Goal: Task Accomplishment & Management: Use online tool/utility

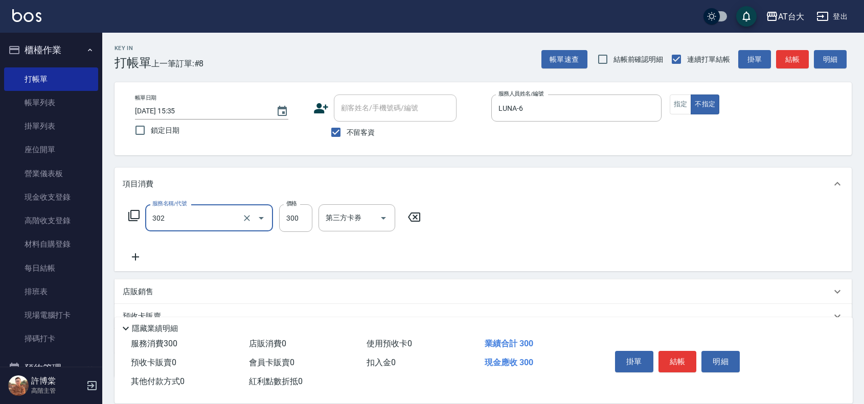
type input "剪髮(302)"
type input "250"
click at [686, 366] on button "結帳" at bounding box center [678, 361] width 38 height 21
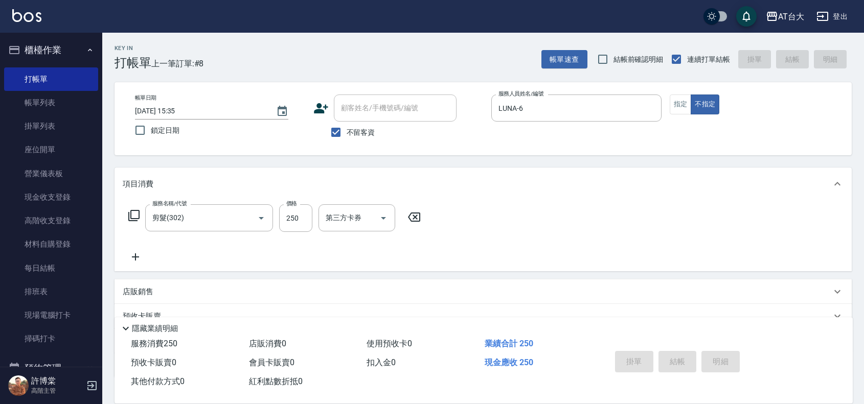
type input "[DATE] 16:24"
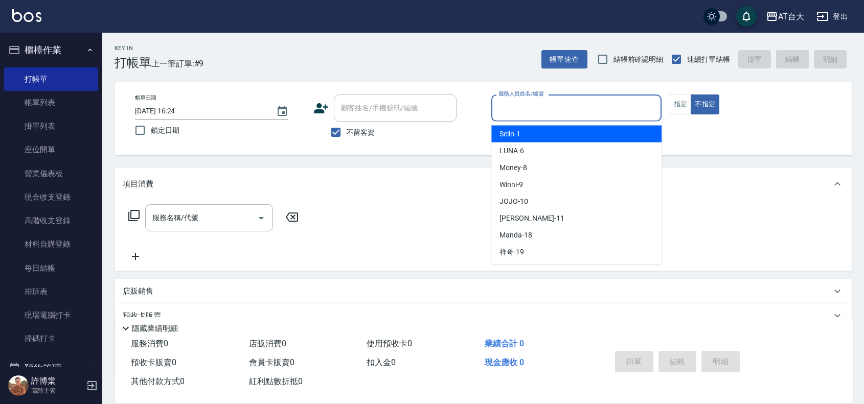
drag, startPoint x: 529, startPoint y: 99, endPoint x: 536, endPoint y: 91, distance: 10.5
click at [538, 95] on div "服務人員姓名/編號 服務人員姓名/編號" at bounding box center [576, 108] width 170 height 27
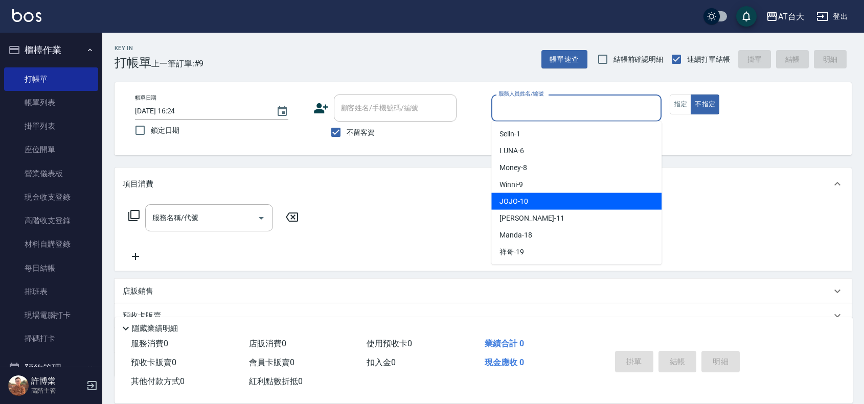
click at [577, 204] on div "JOJO -10" at bounding box center [576, 201] width 170 height 17
type input "JOJO-10"
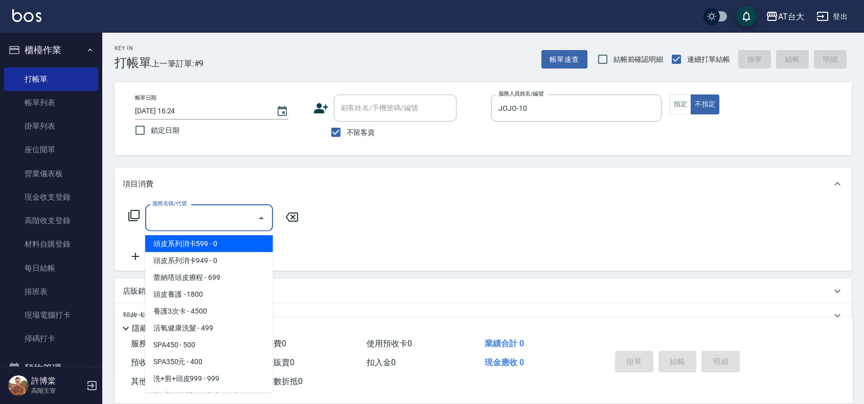
click at [189, 215] on input "服務名稱/代號" at bounding box center [201, 218] width 103 height 18
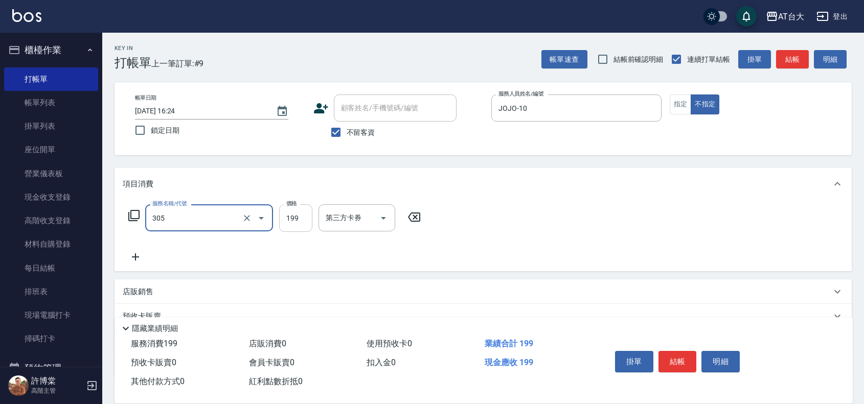
type input "剪髮(305)"
drag, startPoint x: 301, startPoint y: 215, endPoint x: 323, endPoint y: 211, distance: 23.0
click at [301, 215] on input "199" at bounding box center [295, 219] width 33 height 28
type input "1200"
click at [678, 359] on button "結帳" at bounding box center [678, 361] width 38 height 21
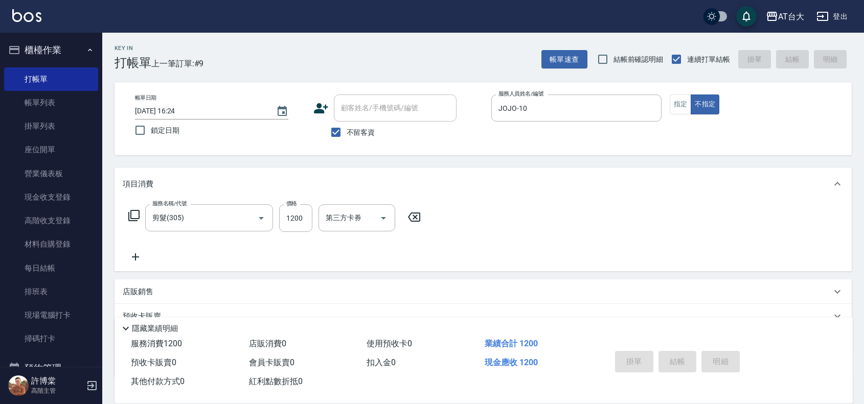
type input "[DATE] 16:36"
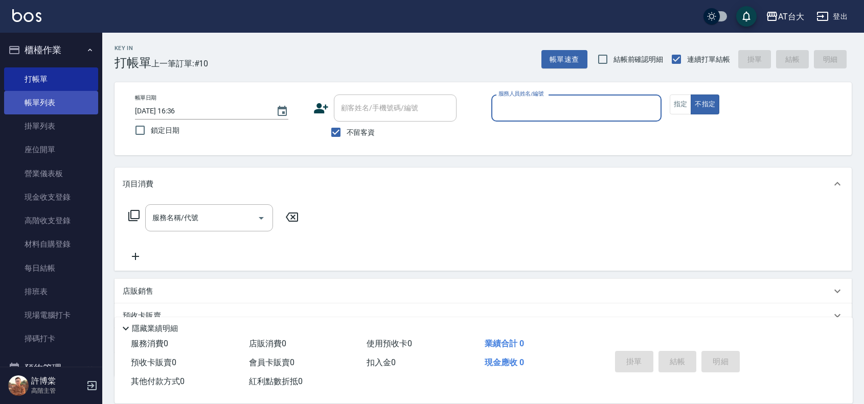
click at [53, 107] on link "帳單列表" at bounding box center [51, 103] width 94 height 24
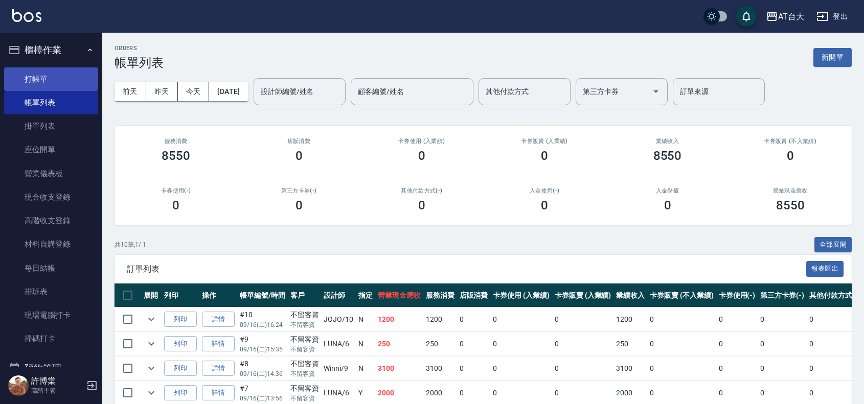
click at [51, 69] on link "打帳單" at bounding box center [51, 79] width 94 height 24
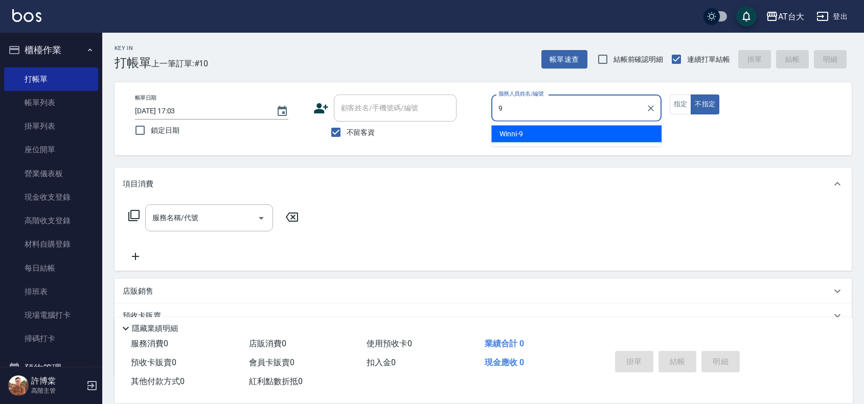
type input "Winni-9"
type button "false"
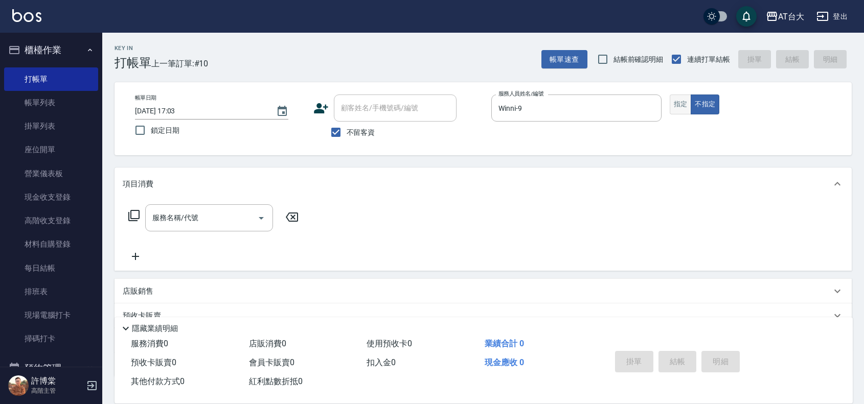
click at [682, 104] on button "指定" at bounding box center [681, 105] width 22 height 20
click at [190, 217] on input "服務名稱/代號" at bounding box center [201, 218] width 103 height 18
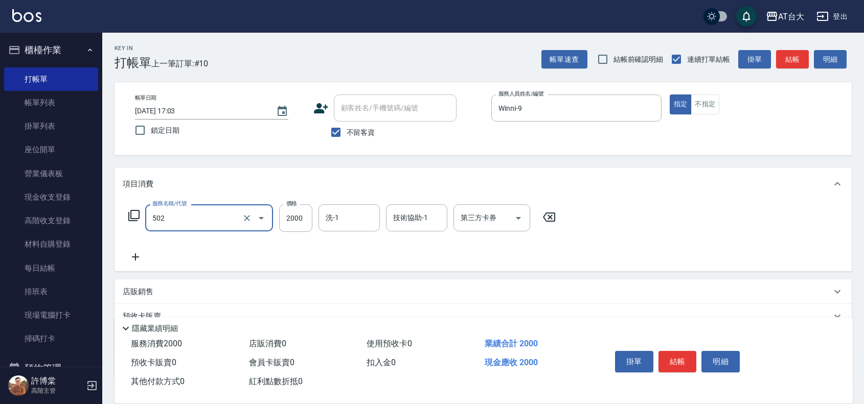
type input "染髮2000以上(502)"
type input "2200"
click at [687, 358] on button "結帳" at bounding box center [678, 361] width 38 height 21
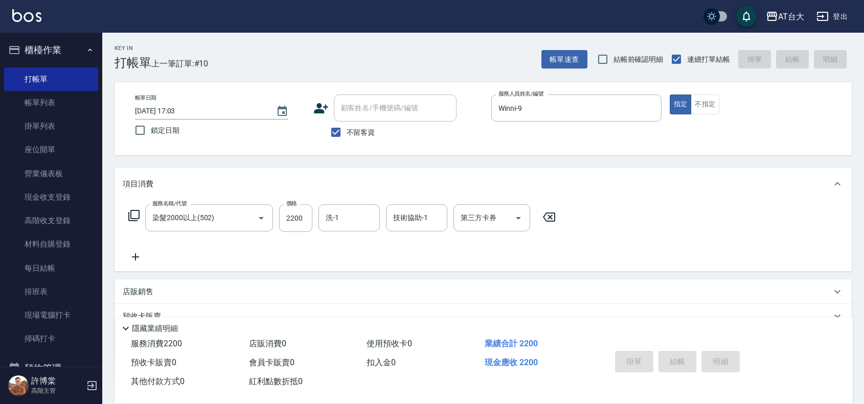
type input "[DATE] 17:24"
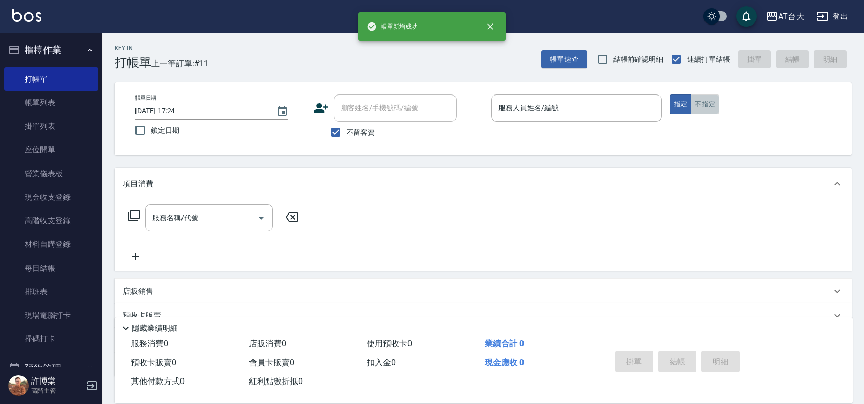
click at [713, 104] on button "不指定" at bounding box center [705, 105] width 29 height 20
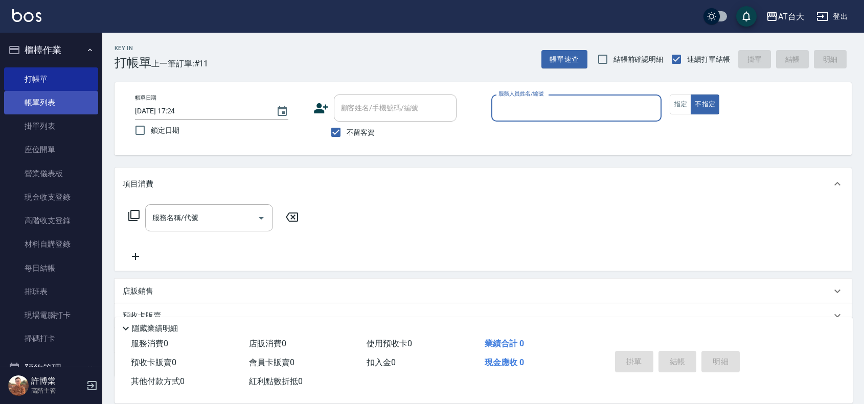
click at [24, 111] on link "帳單列表" at bounding box center [51, 103] width 94 height 24
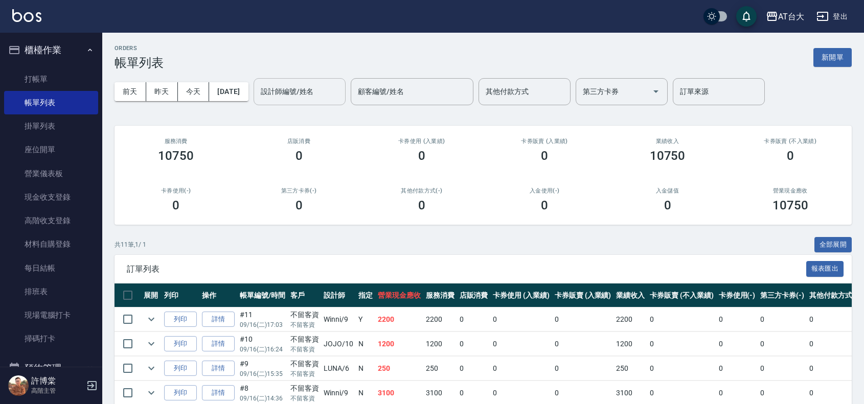
click at [307, 98] on input "設計師編號/姓名" at bounding box center [299, 92] width 83 height 18
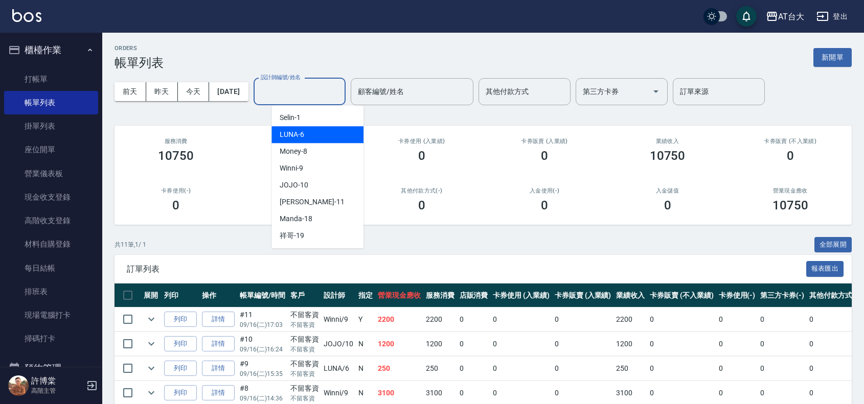
click at [312, 140] on div "LUNA -6" at bounding box center [318, 134] width 92 height 17
type input "LUNA-6"
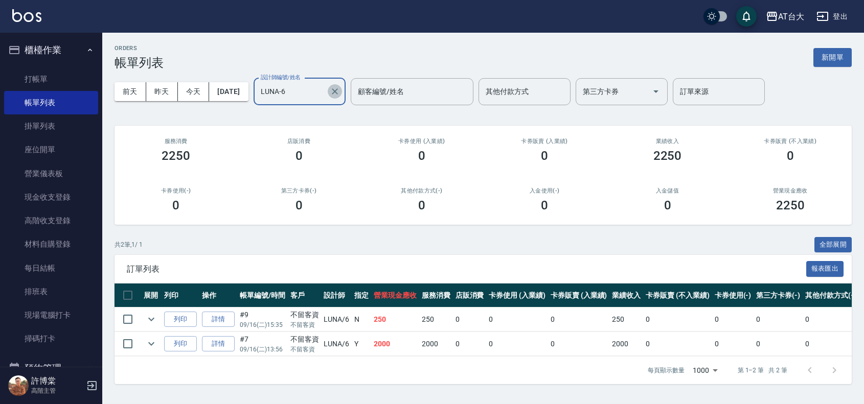
click at [342, 95] on button "Clear" at bounding box center [335, 91] width 14 height 14
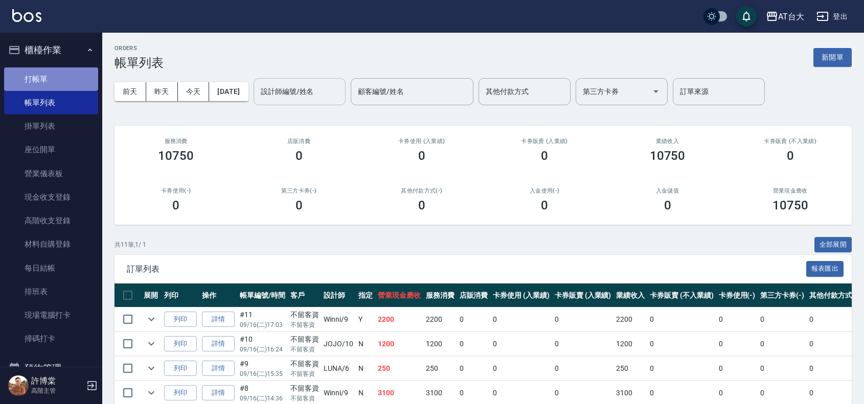
click at [60, 83] on link "打帳單" at bounding box center [51, 79] width 94 height 24
